Goal: Transaction & Acquisition: Purchase product/service

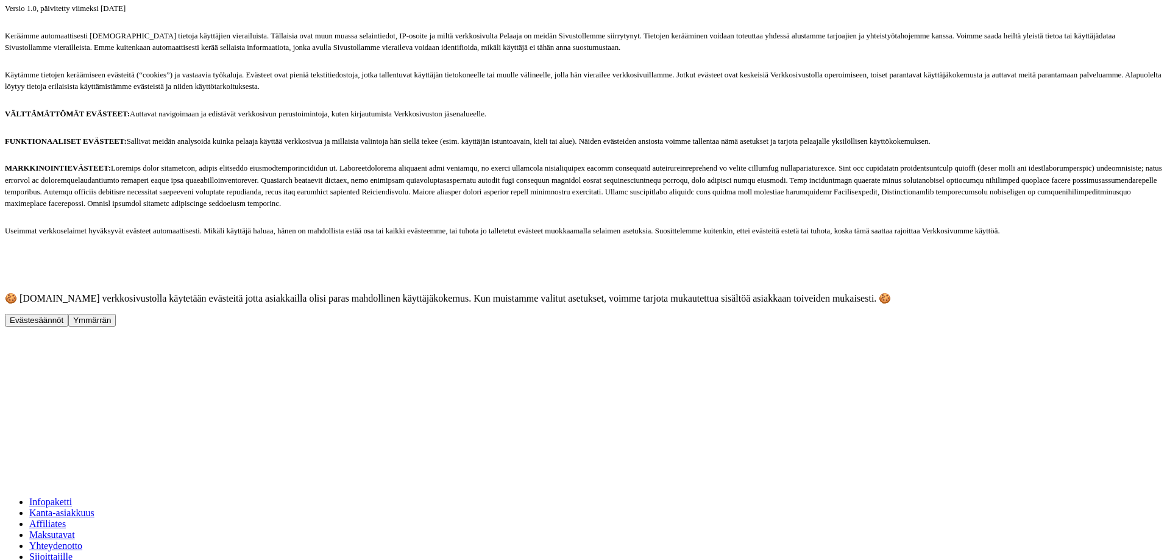
scroll to position [353, 0]
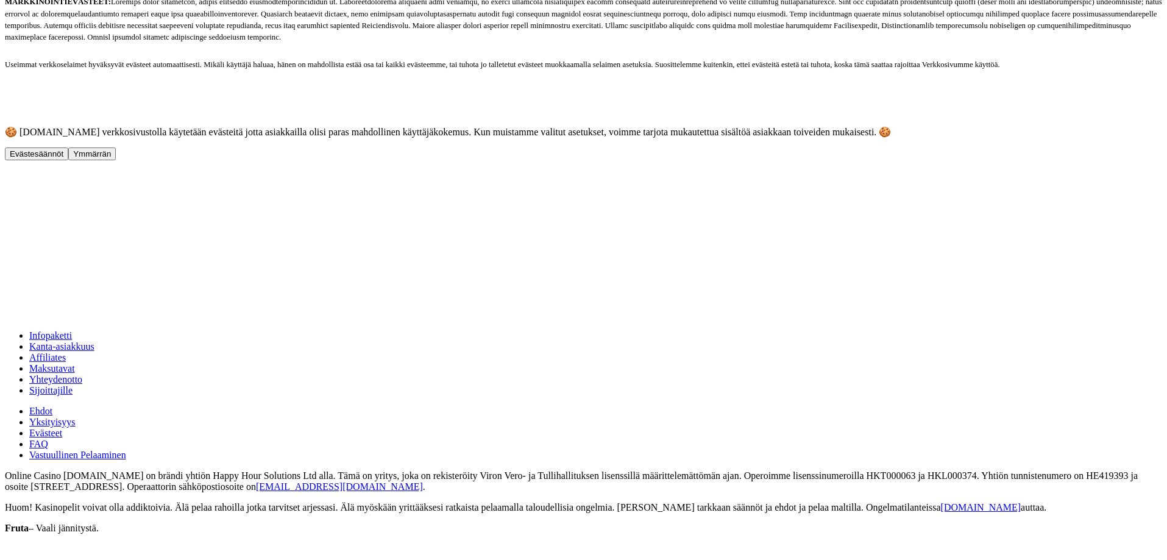
click at [116, 160] on button "Ymmärrän" at bounding box center [92, 153] width 48 height 13
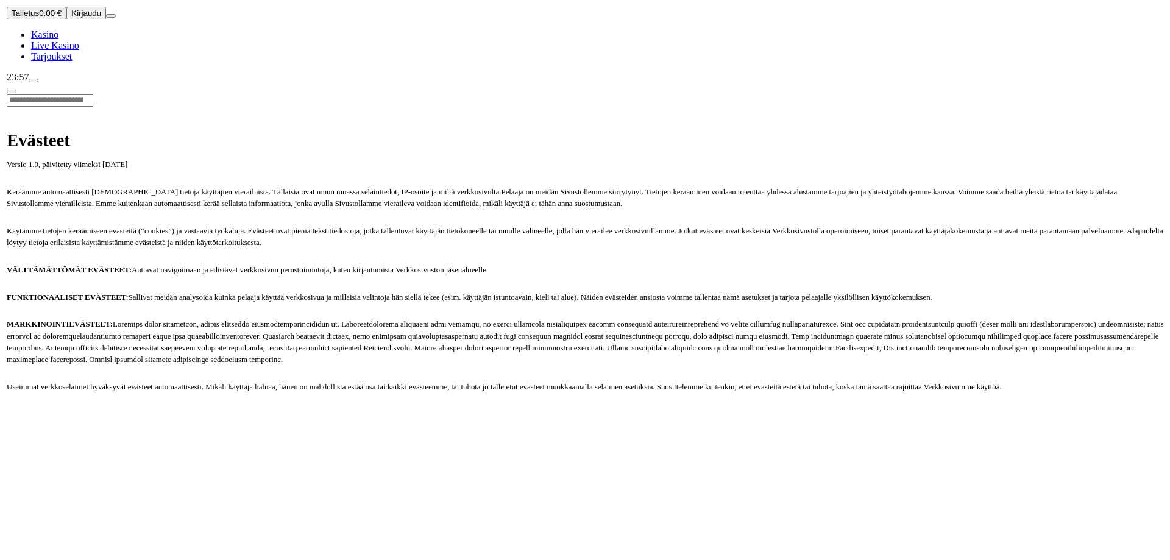
scroll to position [0, 0]
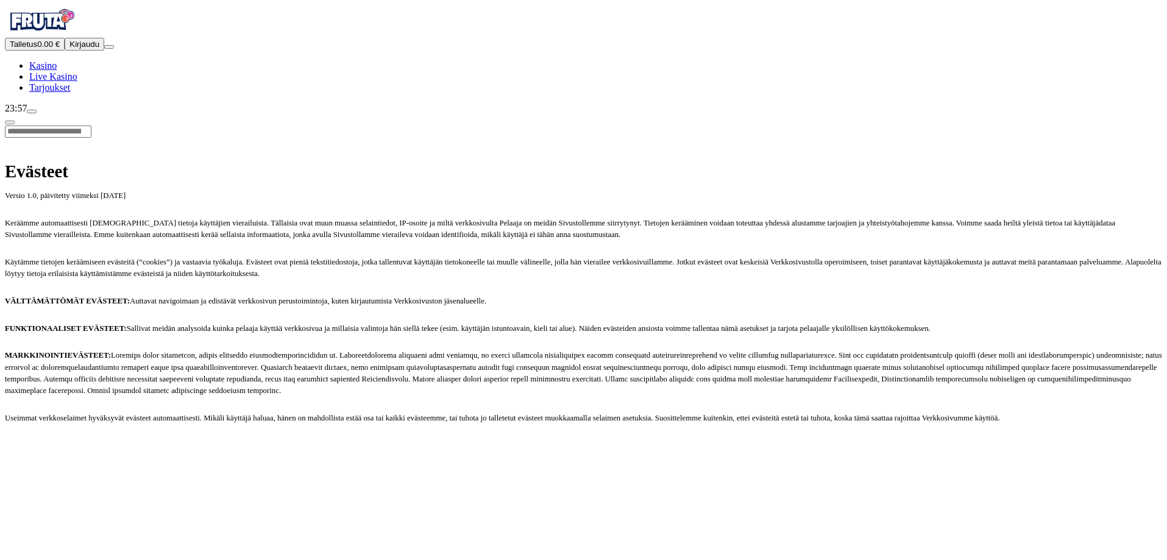
click at [15, 121] on button "button" at bounding box center [10, 123] width 10 height 4
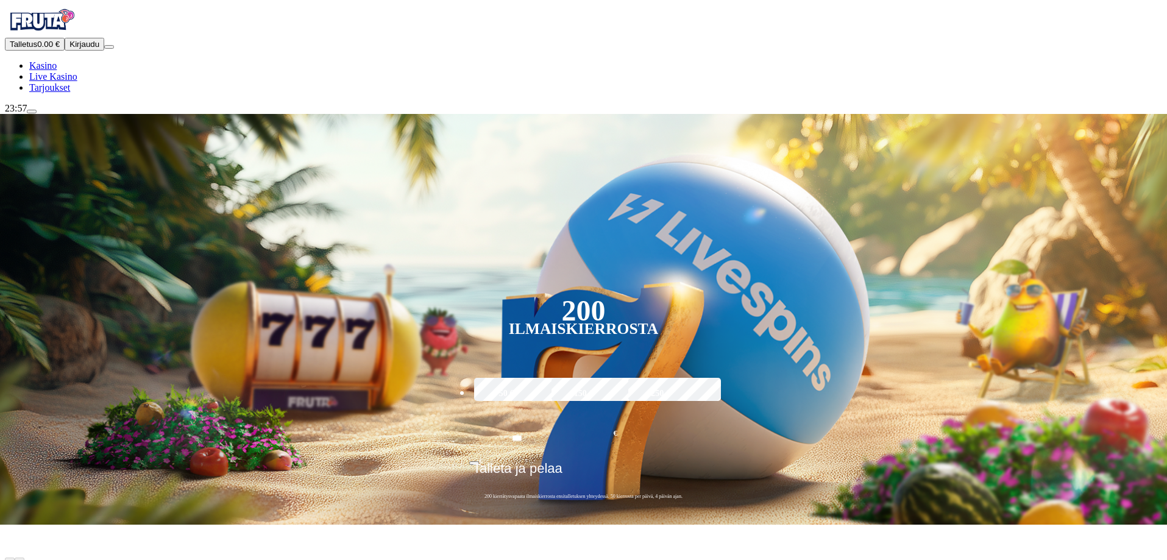
click at [91, 51] on button "Kirjaudu" at bounding box center [85, 44] width 40 height 13
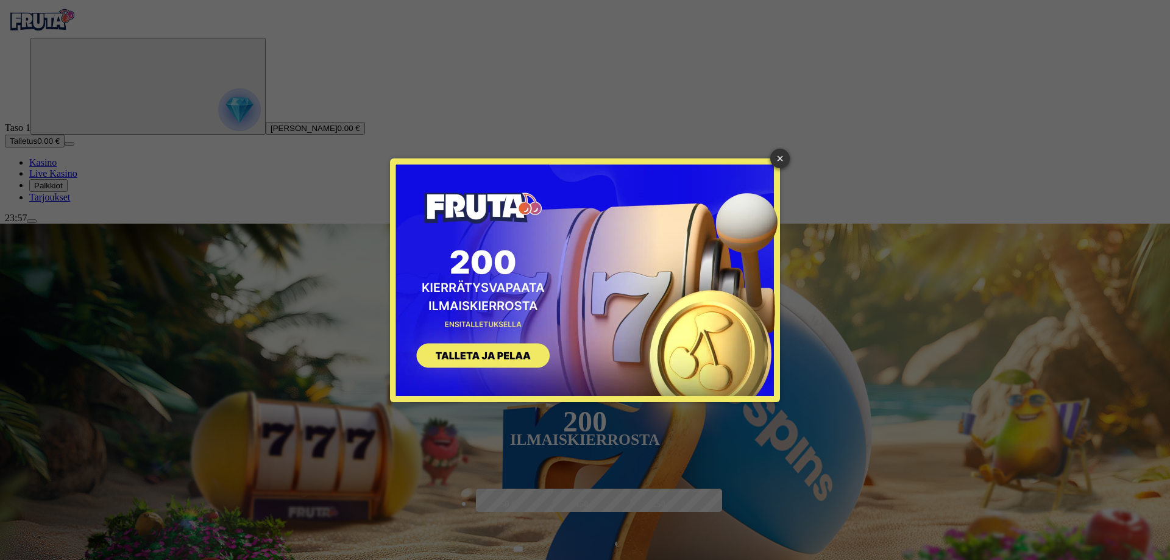
click at [516, 357] on button "SIGN UP" at bounding box center [477, 357] width 154 height 38
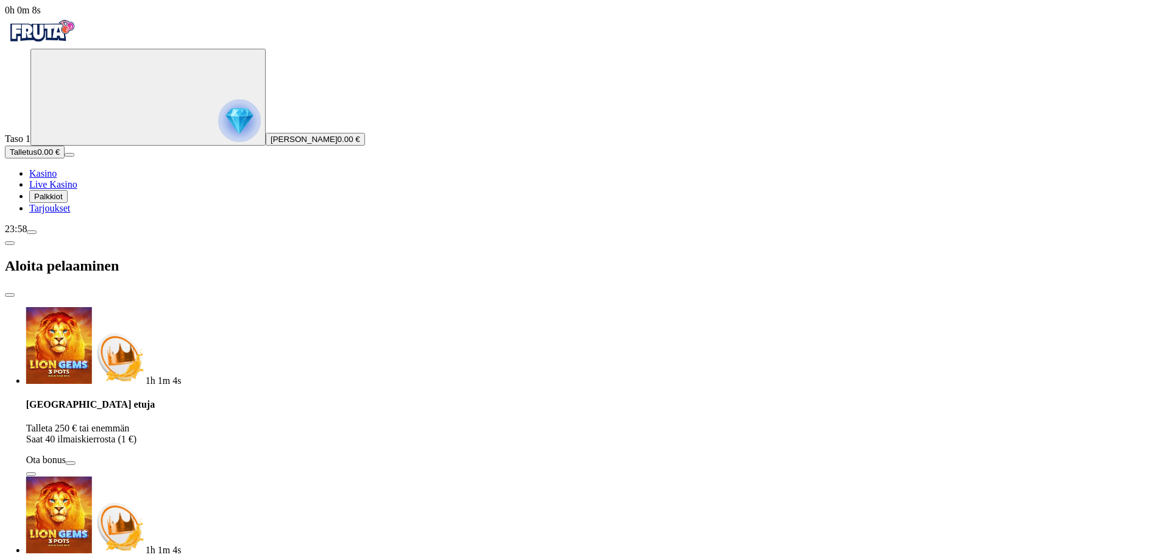
drag, startPoint x: 352, startPoint y: 118, endPoint x: 229, endPoint y: 119, distance: 122.5
click at [230, 399] on div "Talletuksella etuja Talleta 250 € tai enemmän Saat 40 ilmaiskierrosta (1 €) Ota…" at bounding box center [594, 437] width 1136 height 77
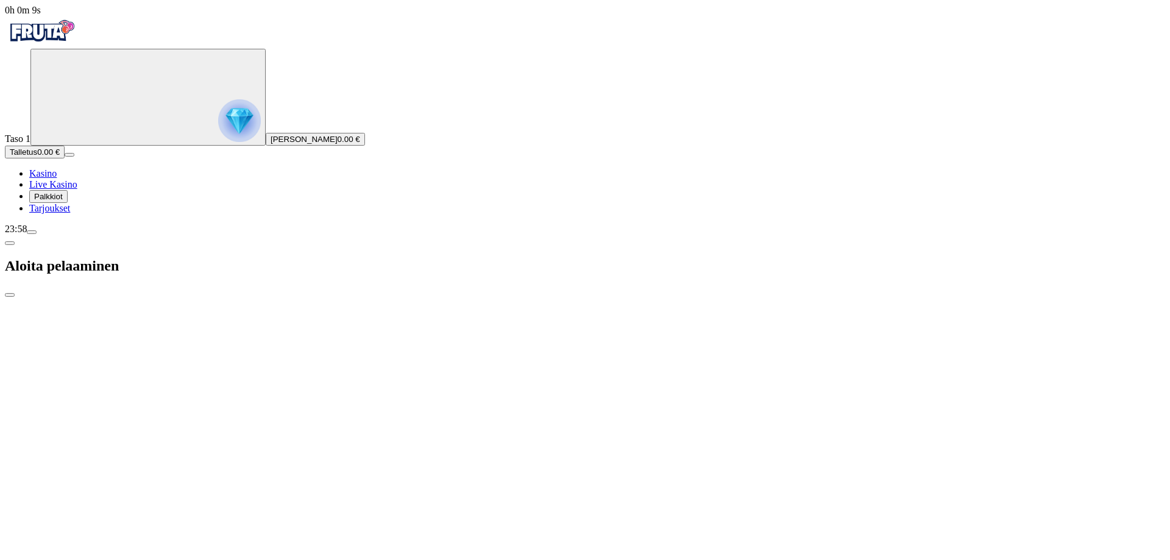
drag, startPoint x: 323, startPoint y: 79, endPoint x: 240, endPoint y: 79, distance: 82.9
drag, startPoint x: 352, startPoint y: 87, endPoint x: 238, endPoint y: 82, distance: 114.1
click at [10, 295] on span "close icon" at bounding box center [10, 295] width 0 height 0
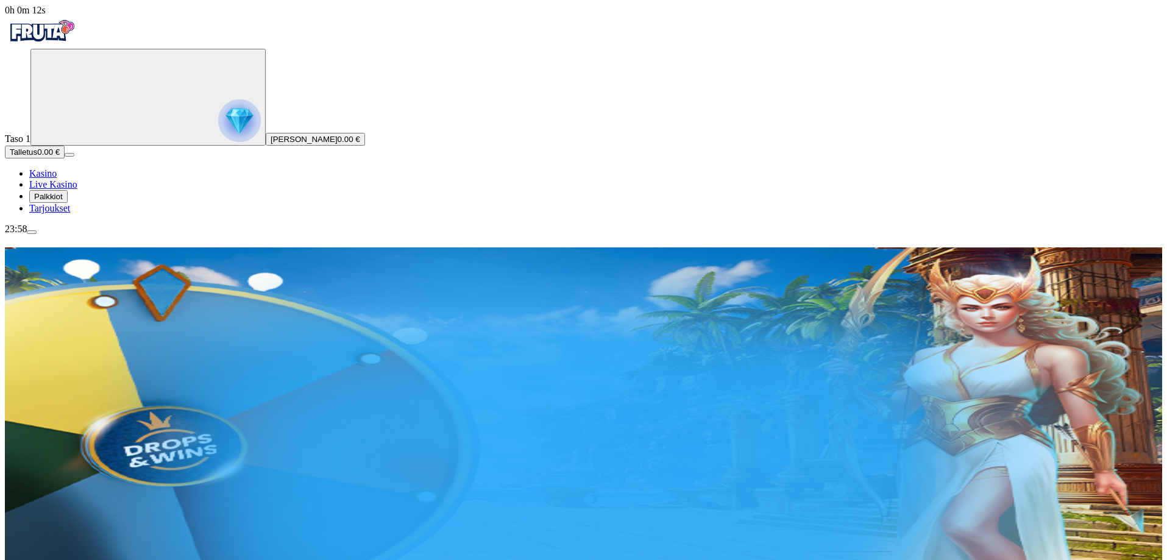
click at [63, 201] on span "Palkkiot" at bounding box center [48, 196] width 29 height 9
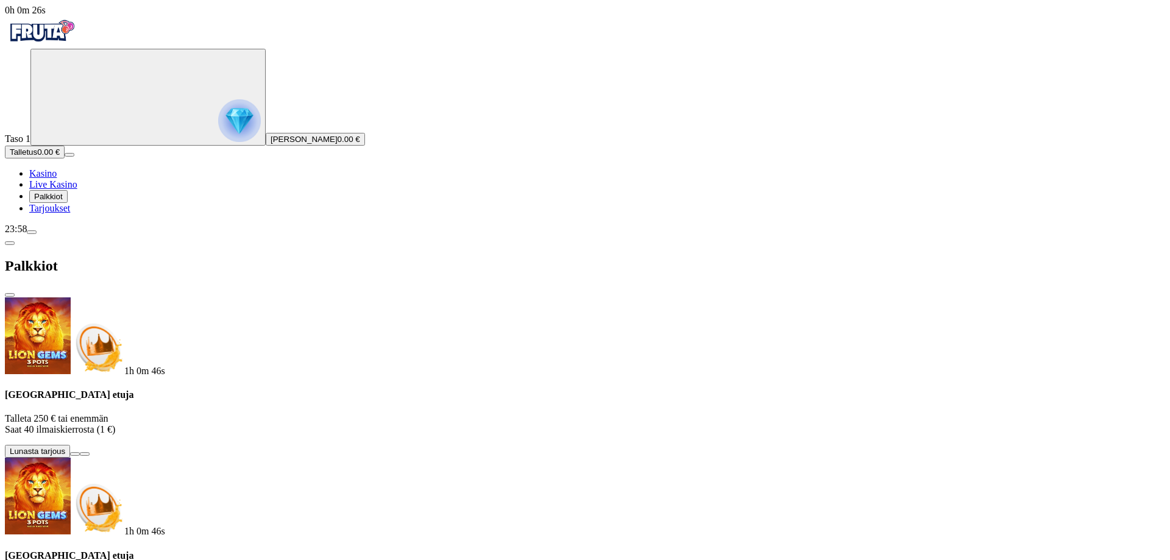
scroll to position [6, 0]
drag, startPoint x: 149, startPoint y: 11, endPoint x: 141, endPoint y: 40, distance: 29.9
click at [10, 243] on span "chevron-left icon" at bounding box center [10, 243] width 0 height 0
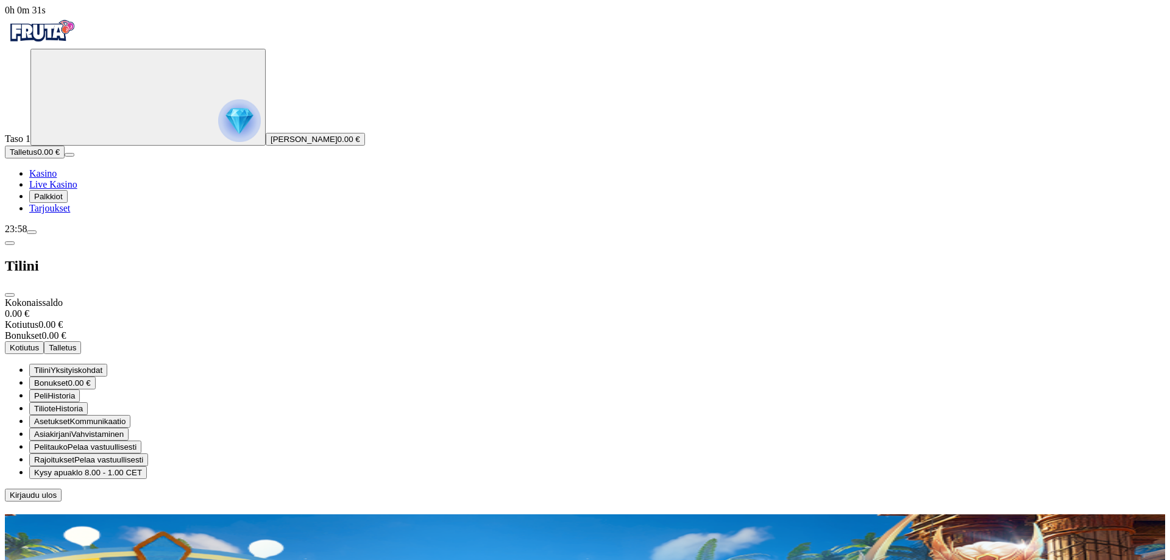
click at [44, 341] on button "Kotiutus" at bounding box center [24, 347] width 39 height 13
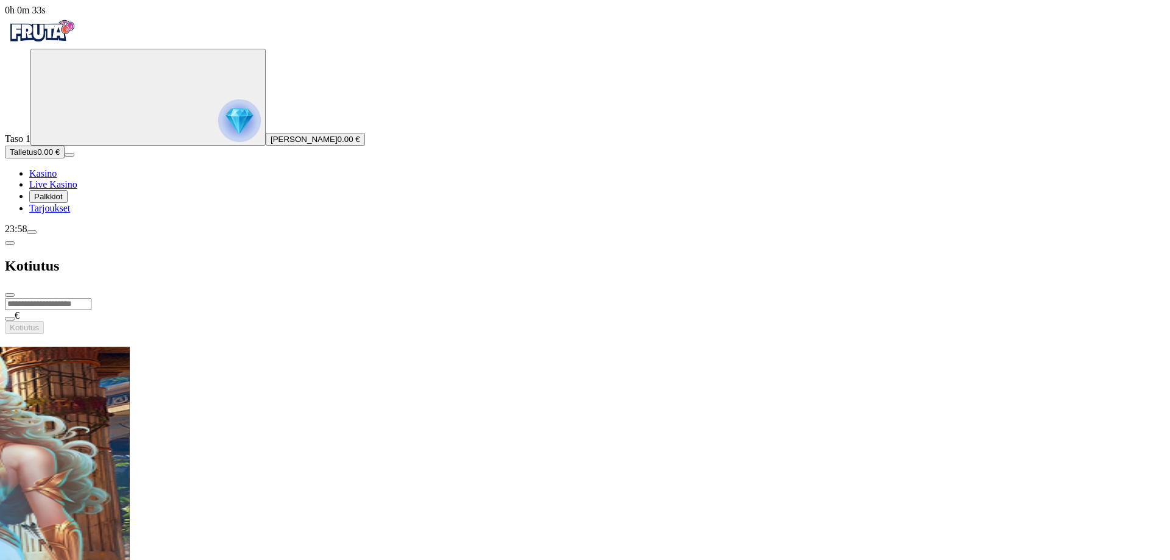
click at [91, 298] on input "number" at bounding box center [48, 304] width 87 height 12
type input "*"
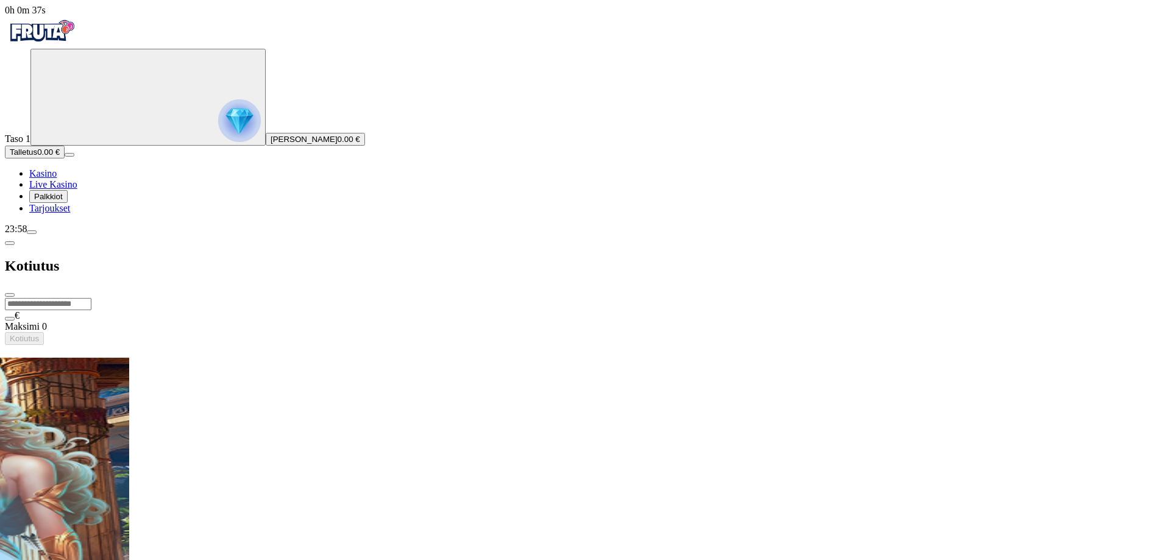
type input "**"
click at [10, 295] on span "close icon" at bounding box center [10, 295] width 0 height 0
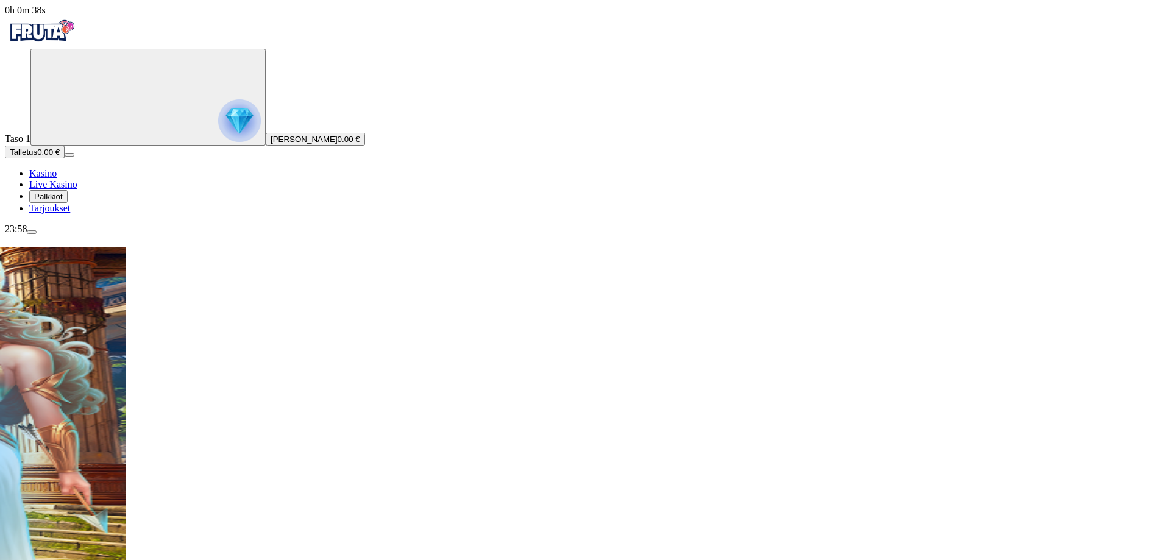
click at [65, 158] on button "Talletus 0.00 €" at bounding box center [35, 152] width 60 height 13
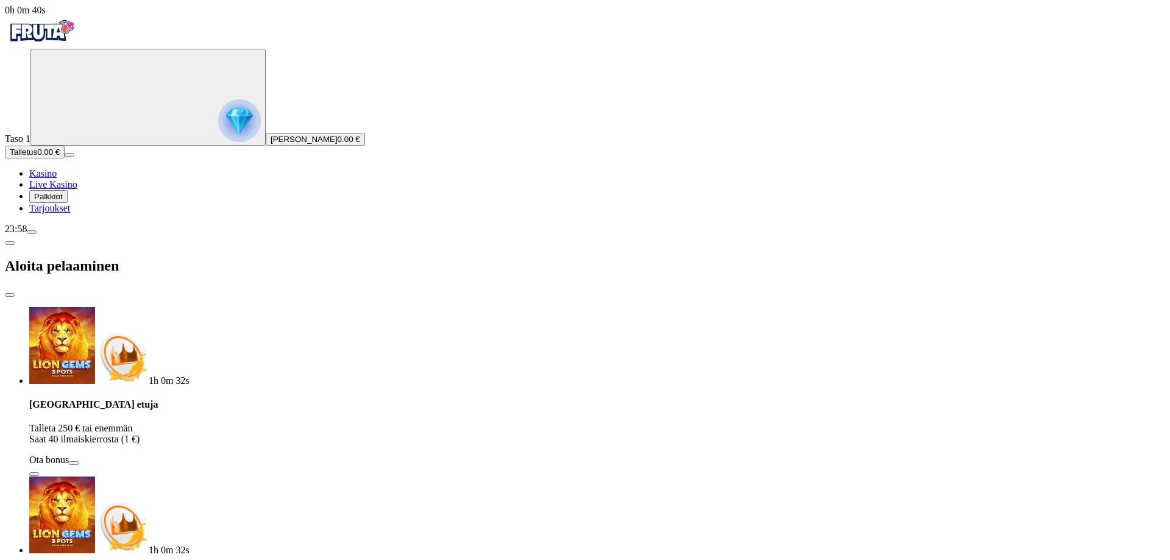
type input "*"
type input "**"
click at [10, 295] on span "close icon" at bounding box center [10, 295] width 0 height 0
